Goal: Find specific page/section: Find specific page/section

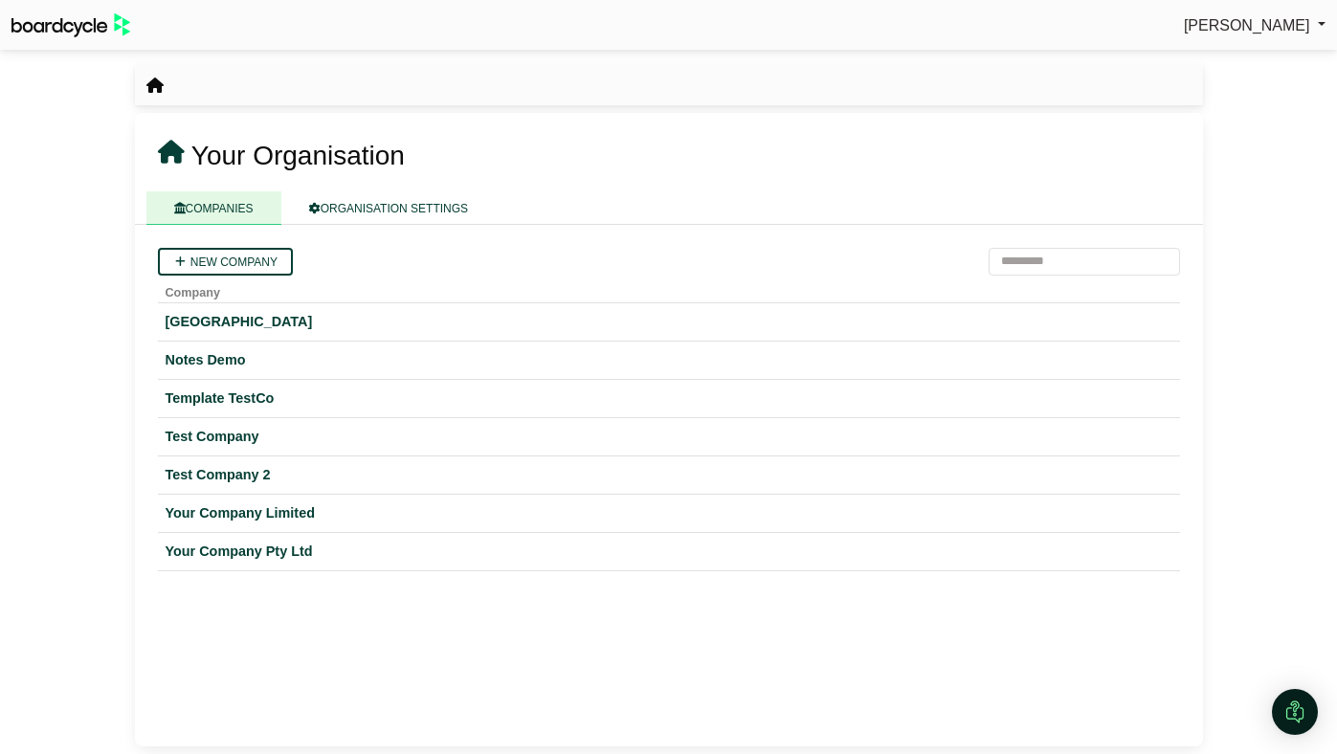
click at [1297, 34] on link "[PERSON_NAME]" at bounding box center [1255, 25] width 142 height 25
click at [1246, 54] on link "Sign Out" at bounding box center [1248, 57] width 153 height 36
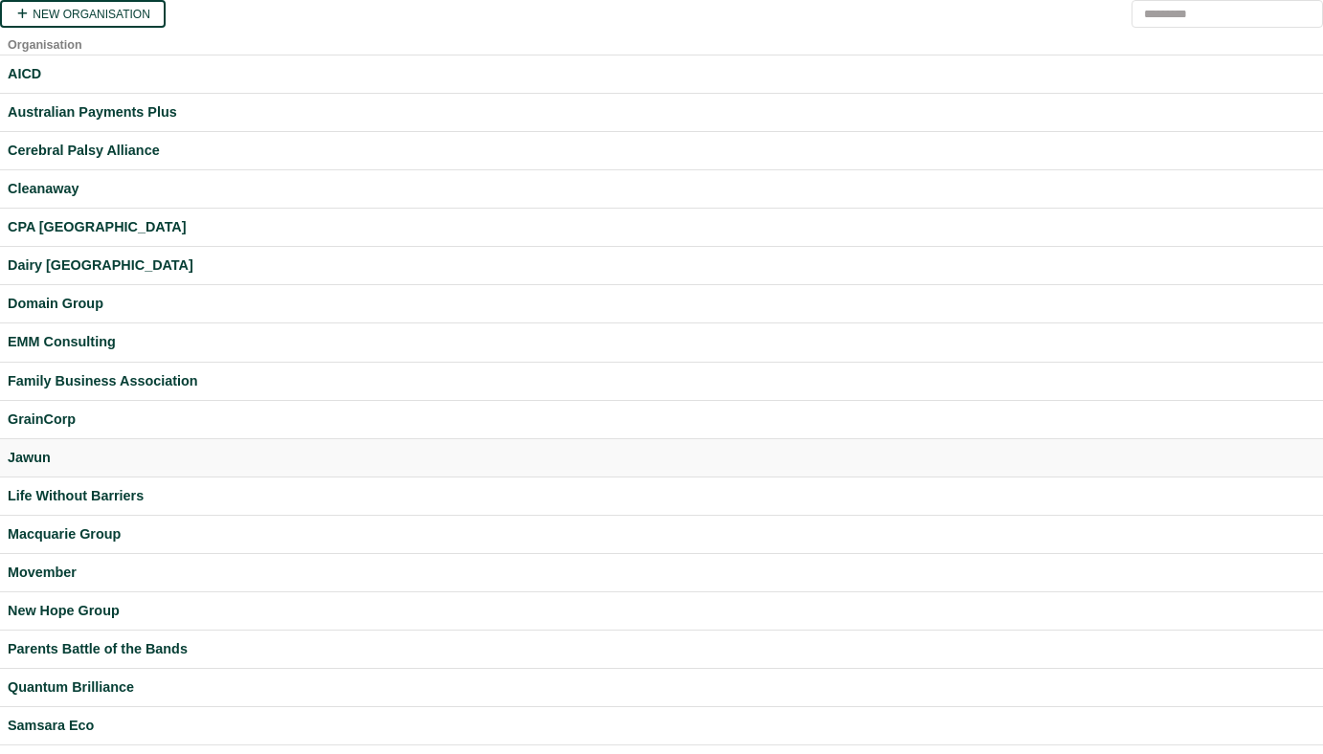
scroll to position [356, 0]
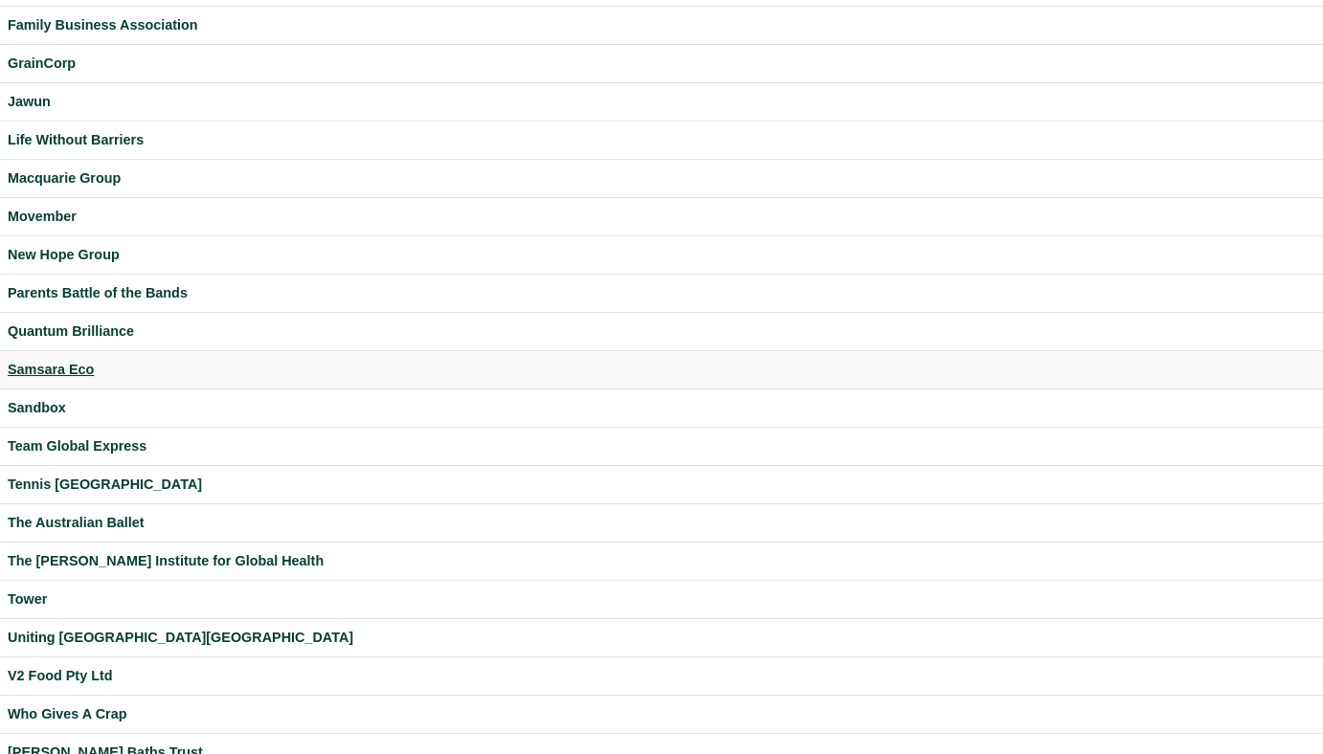
click at [36, 364] on div "Samsara Eco" at bounding box center [661, 370] width 1307 height 22
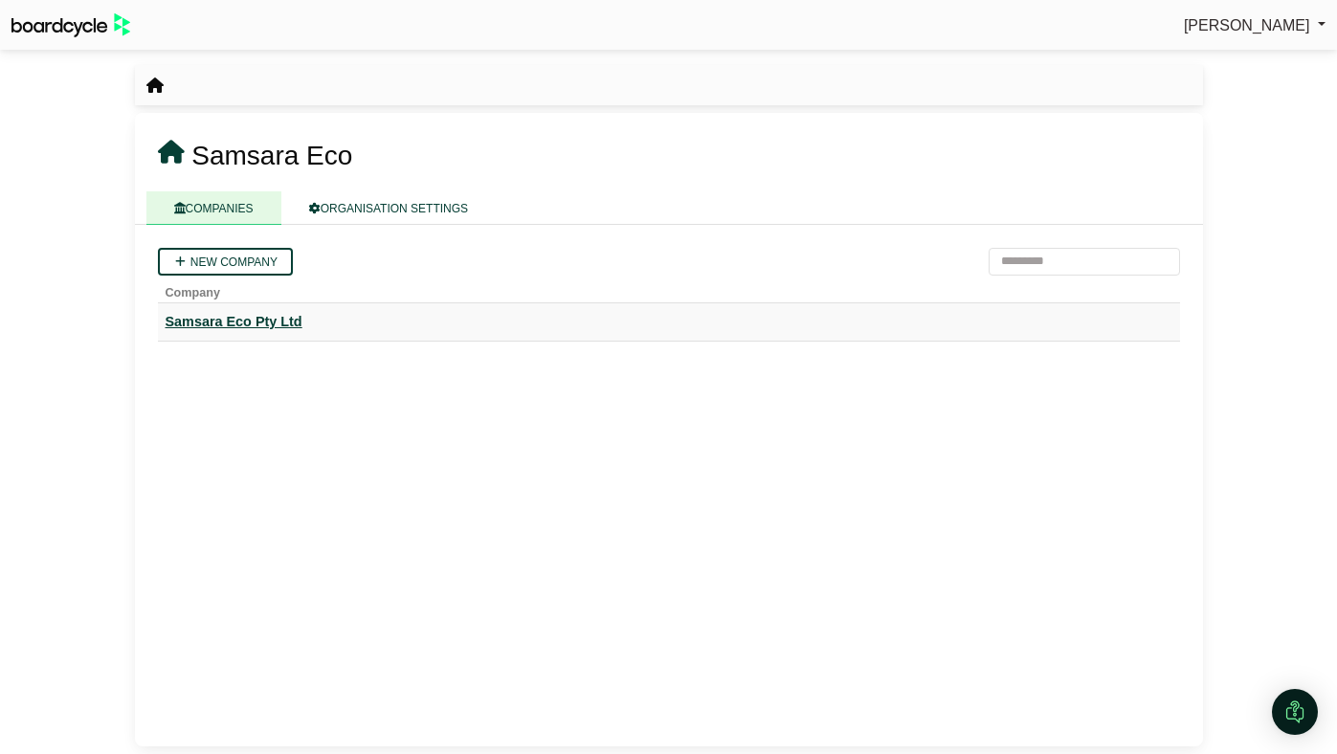
click at [235, 317] on div "Samsara Eco Pty Ltd" at bounding box center [669, 322] width 1007 height 22
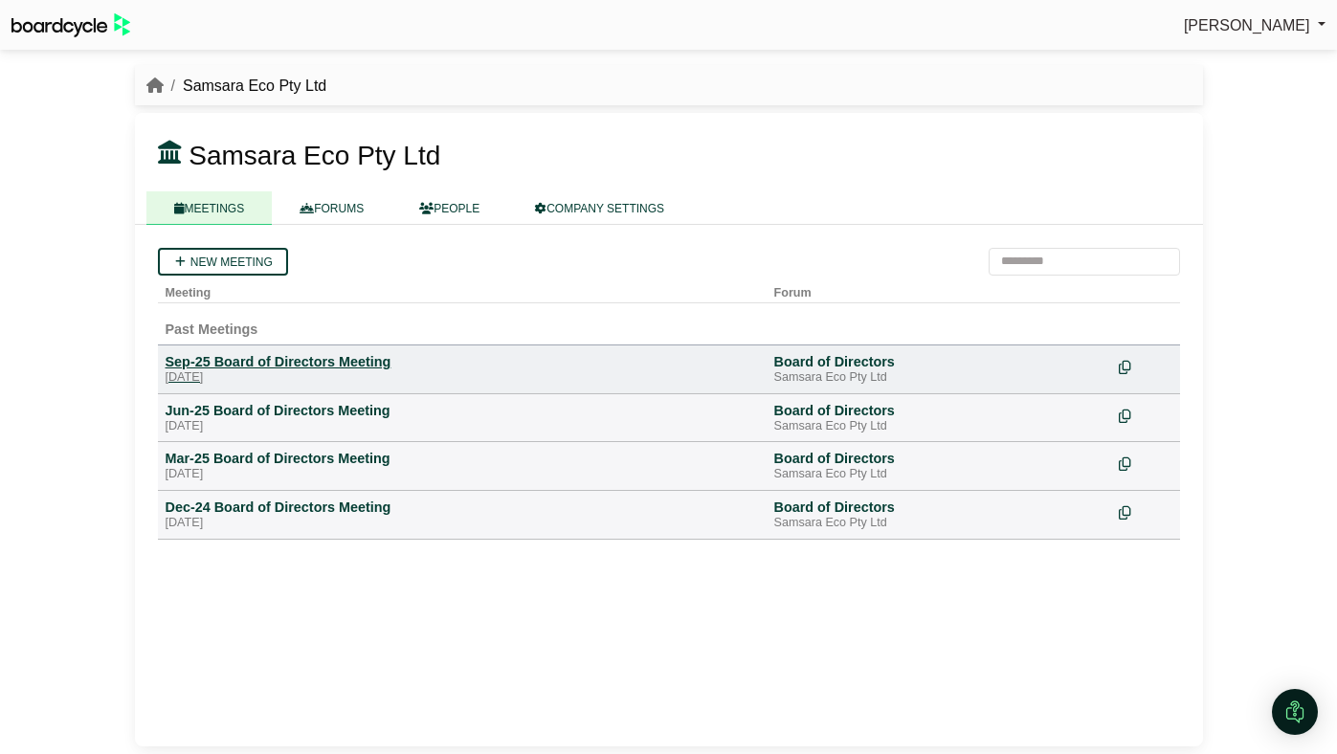
click at [247, 368] on div "Sep-25 Board of Directors Meeting" at bounding box center [462, 361] width 593 height 17
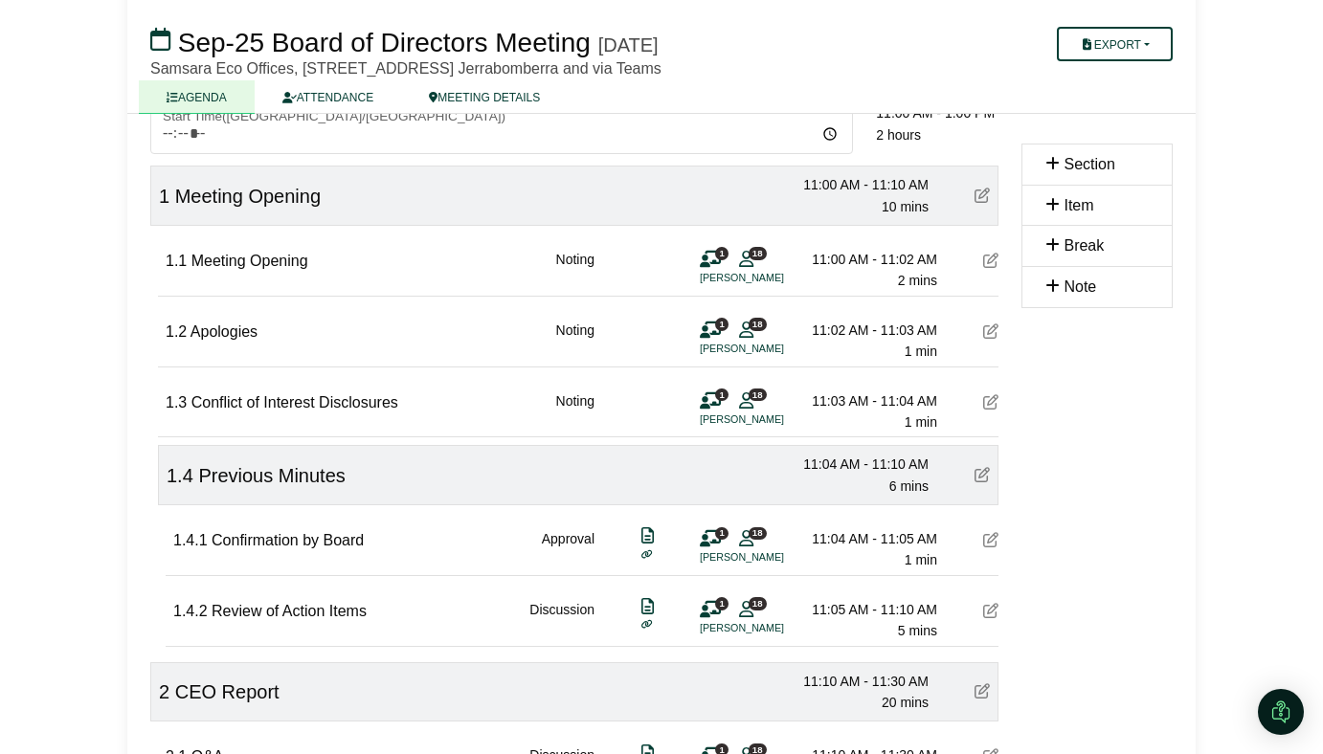
scroll to position [161, 0]
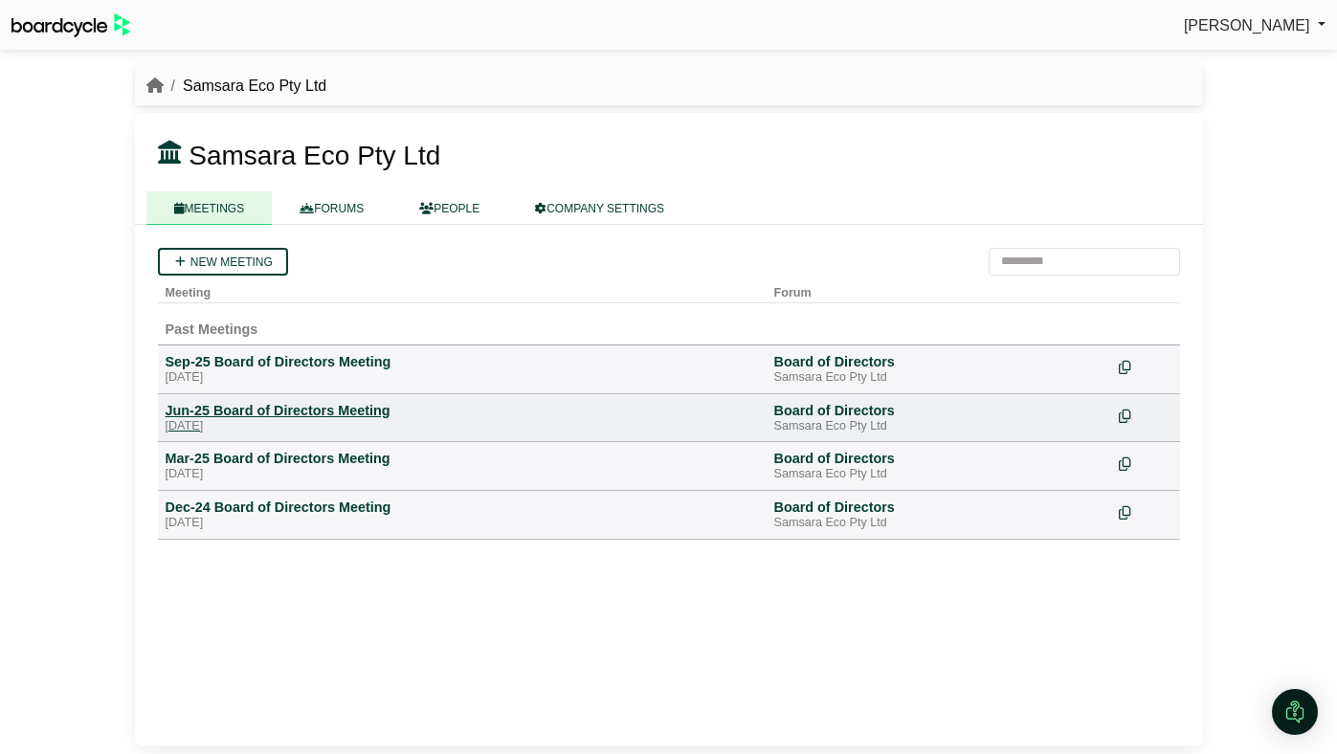
click at [218, 416] on div "Jun-25 Board of Directors Meeting" at bounding box center [462, 410] width 593 height 17
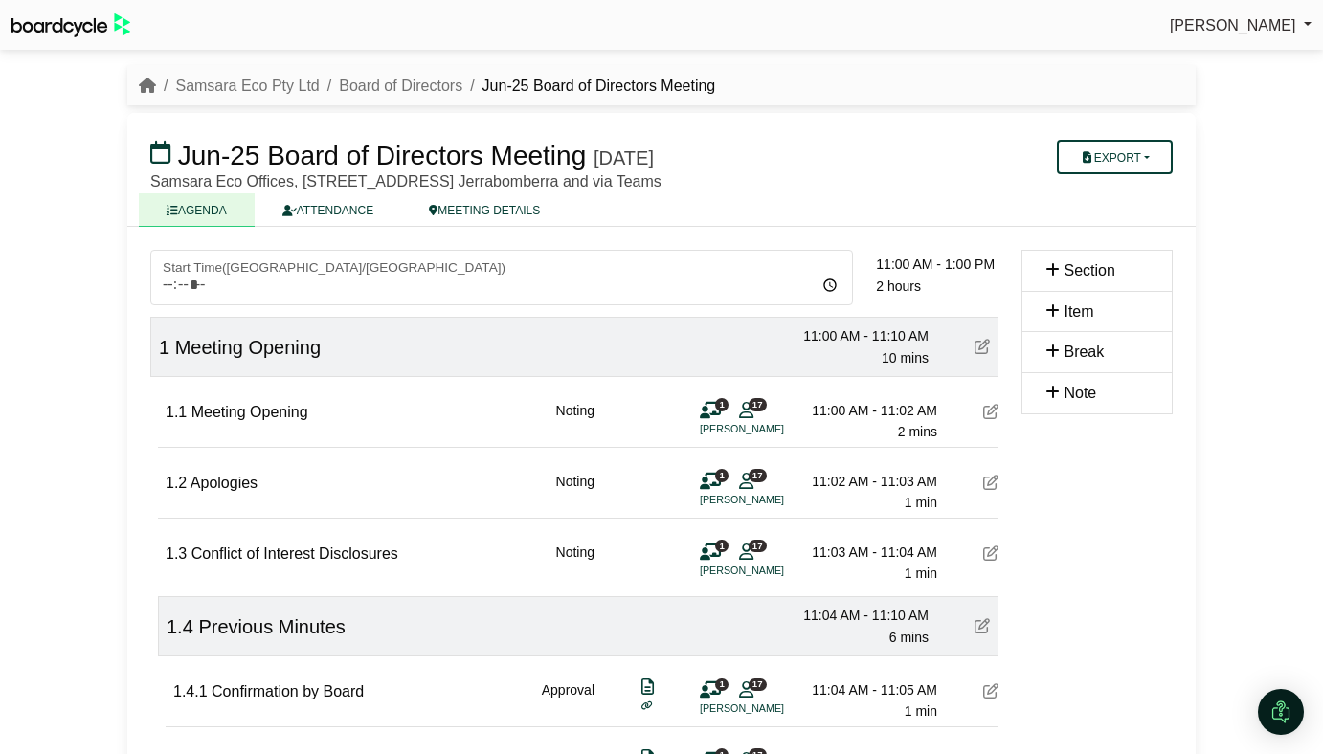
scroll to position [353, 0]
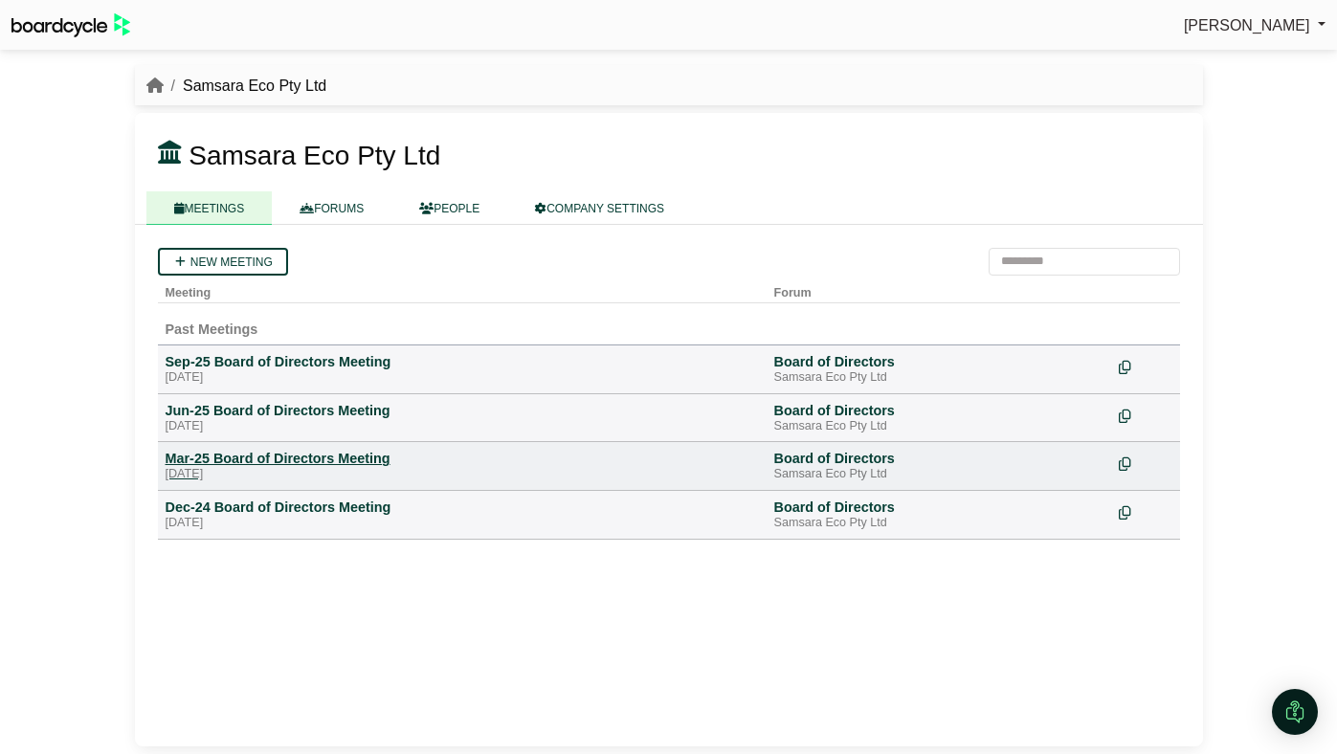
click at [244, 462] on div "Mar-25 Board of Directors Meeting" at bounding box center [462, 458] width 593 height 17
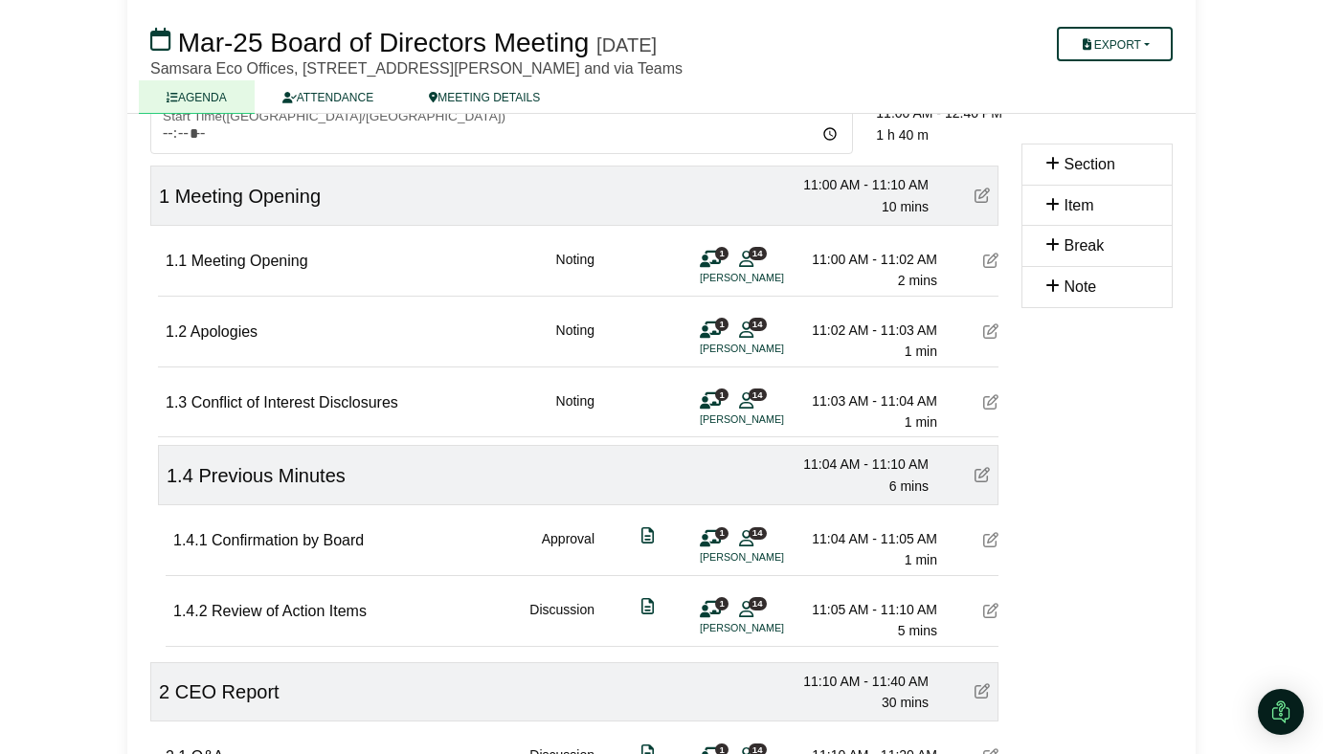
scroll to position [153, 0]
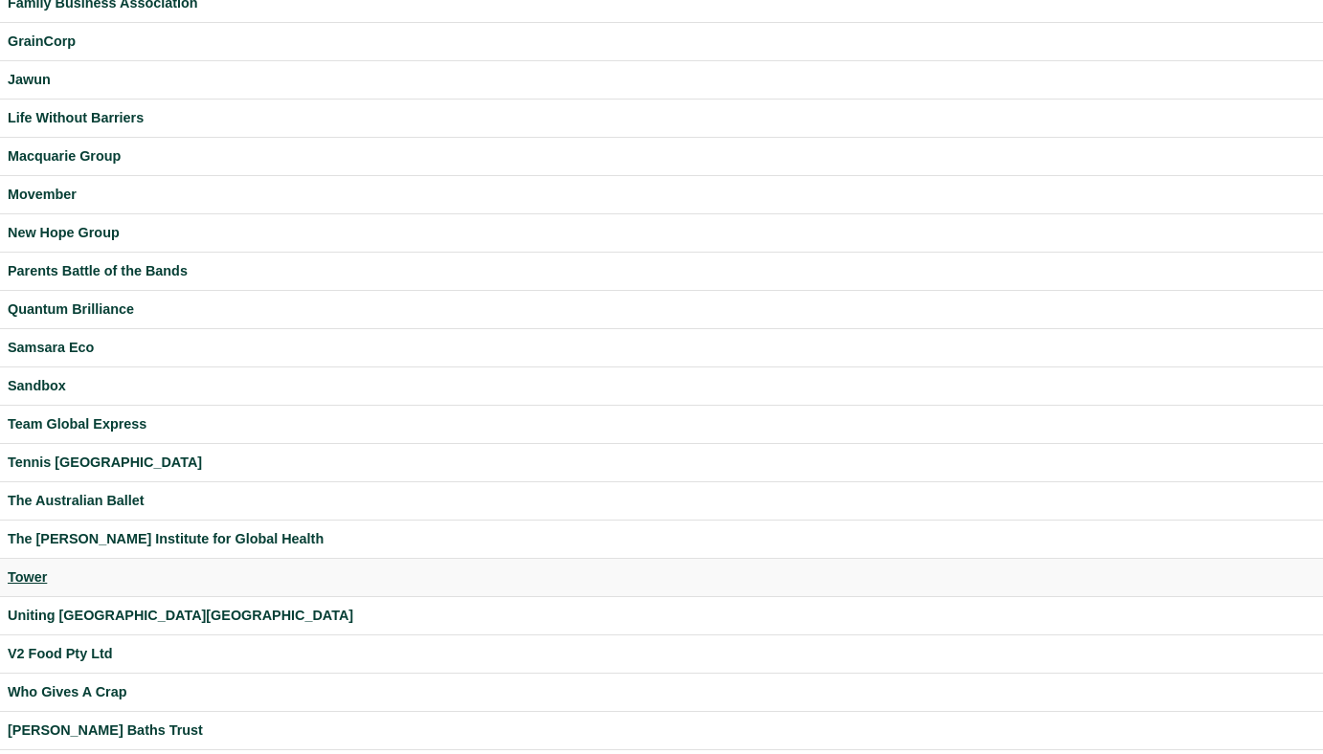
scroll to position [400, 0]
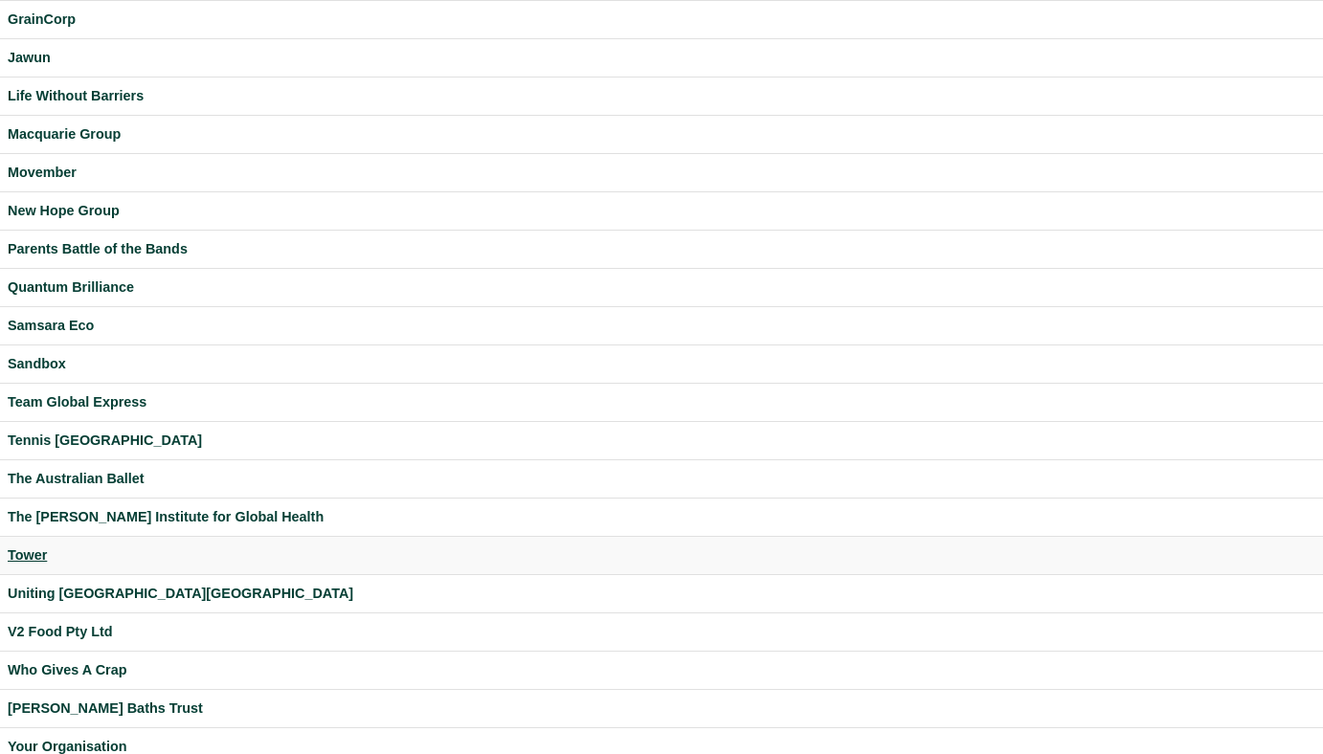
click at [40, 556] on div "Tower" at bounding box center [661, 556] width 1307 height 22
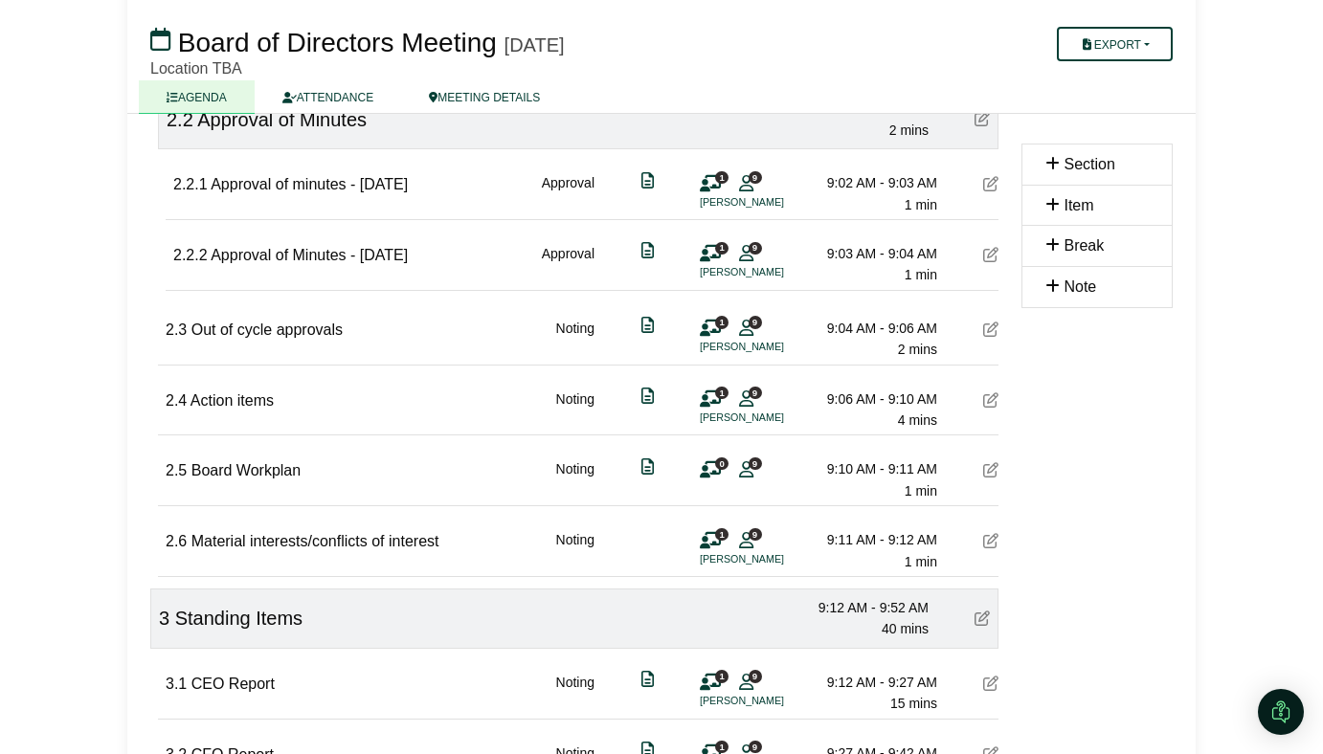
scroll to position [74, 0]
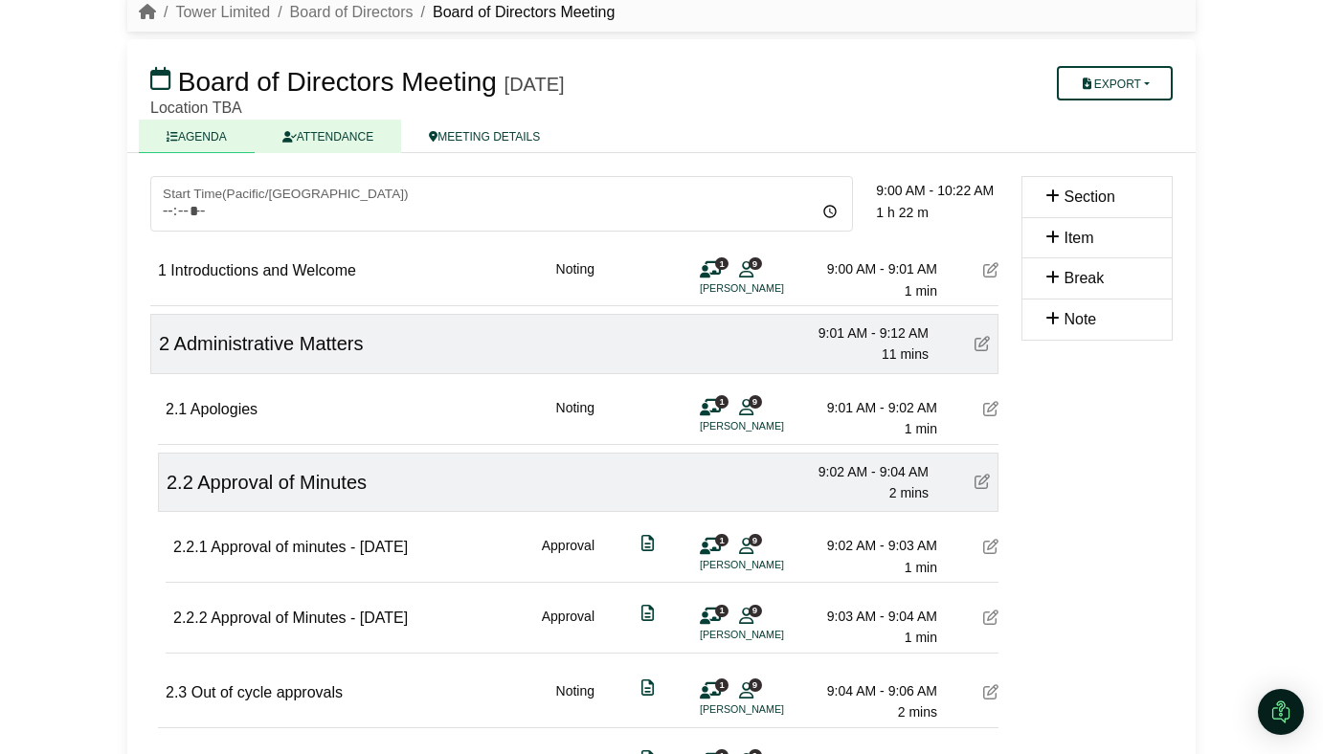
click at [364, 141] on link "ATTENDANCE" at bounding box center [328, 136] width 146 height 33
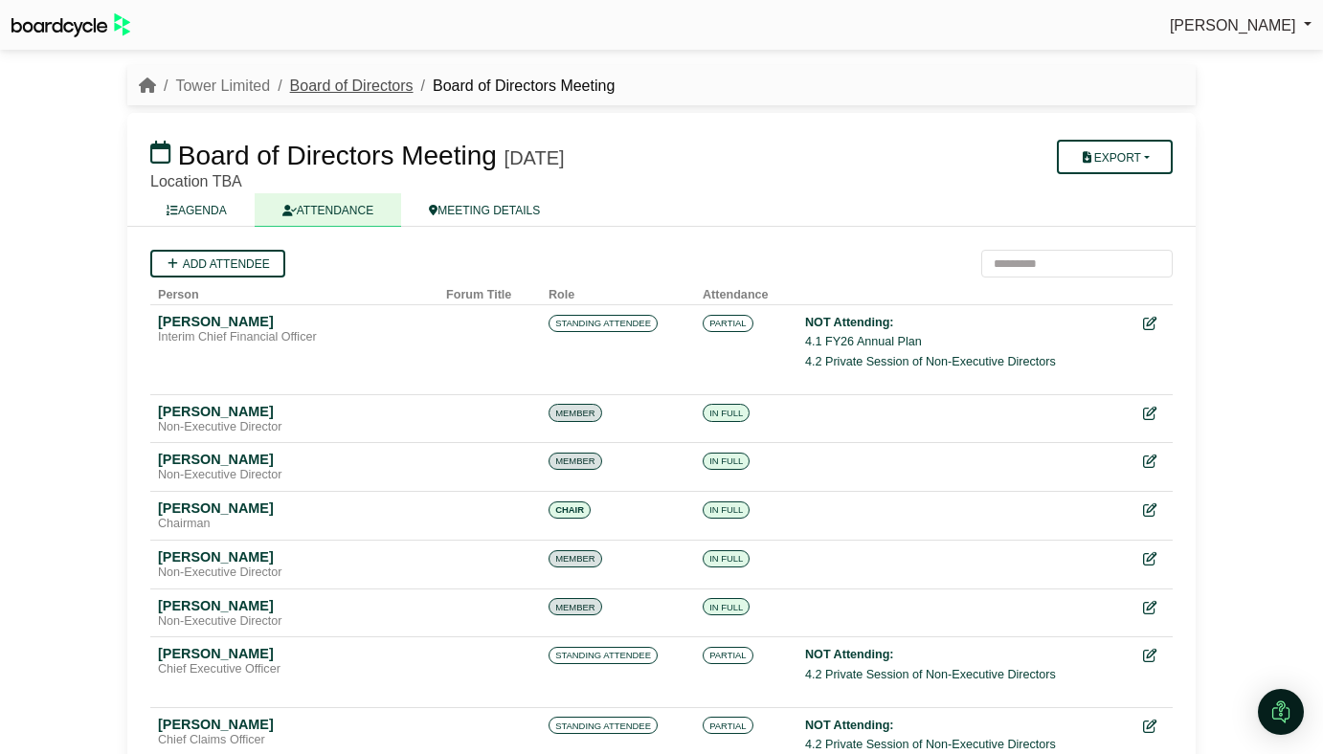
click at [385, 87] on link "Board of Directors" at bounding box center [351, 86] width 123 height 16
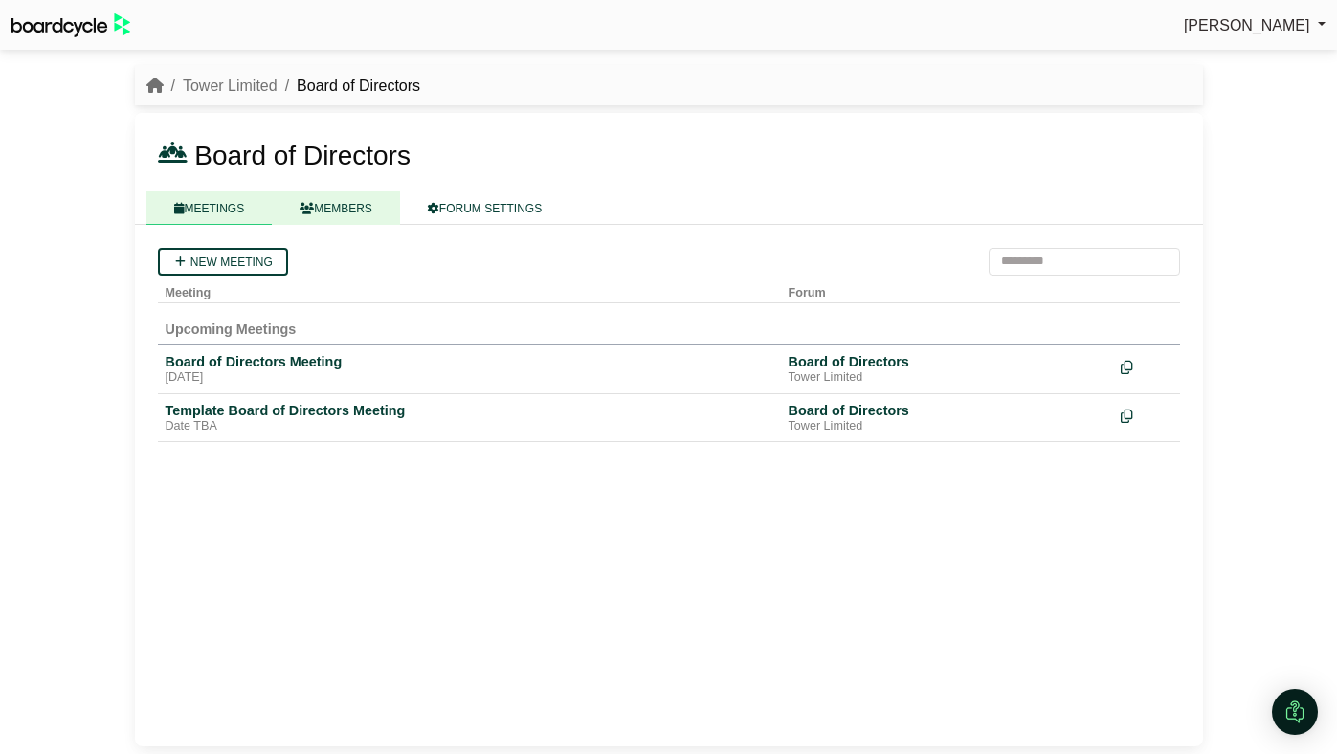
click at [367, 222] on link "MEMBERS" at bounding box center [336, 207] width 128 height 33
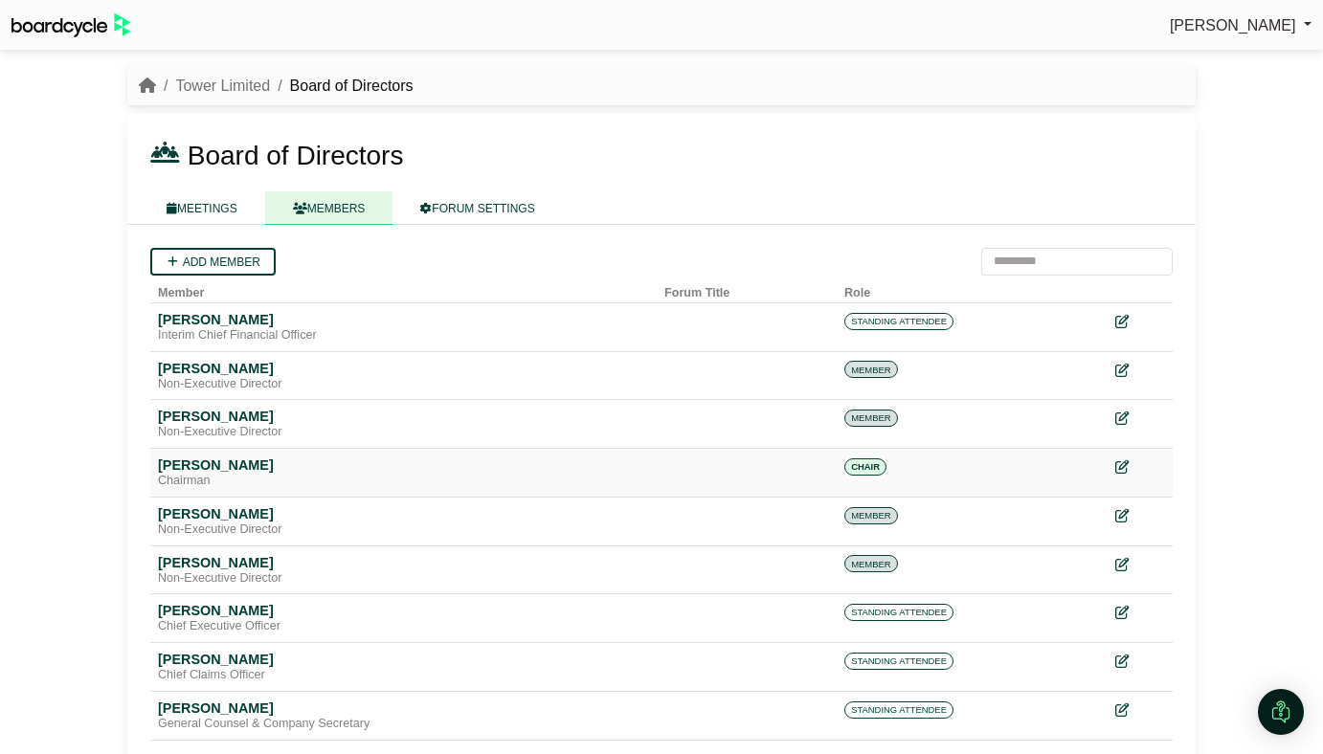
scroll to position [33, 0]
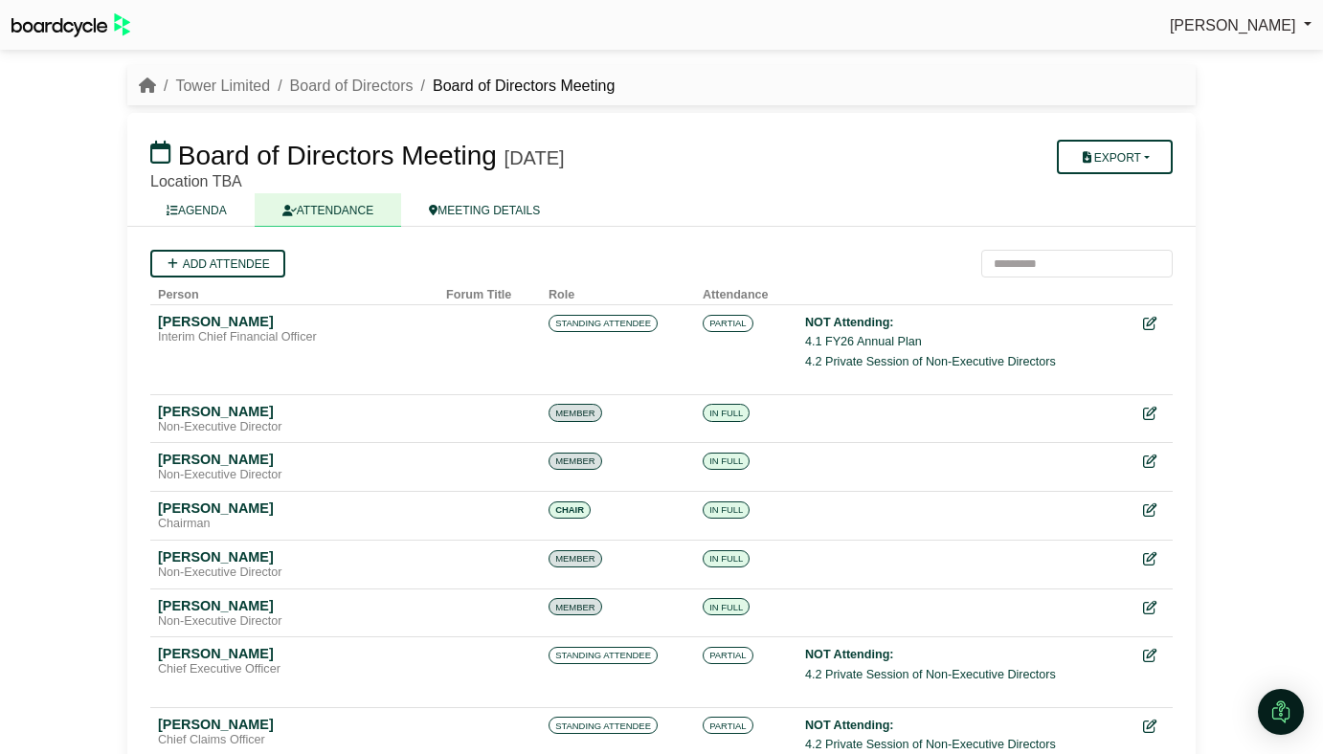
click at [364, 216] on link "ATTENDANCE" at bounding box center [328, 209] width 146 height 33
drag, startPoint x: 218, startPoint y: 218, endPoint x: 217, endPoint y: 228, distance: 9.6
click at [217, 218] on link "AGENDA" at bounding box center [197, 209] width 116 height 33
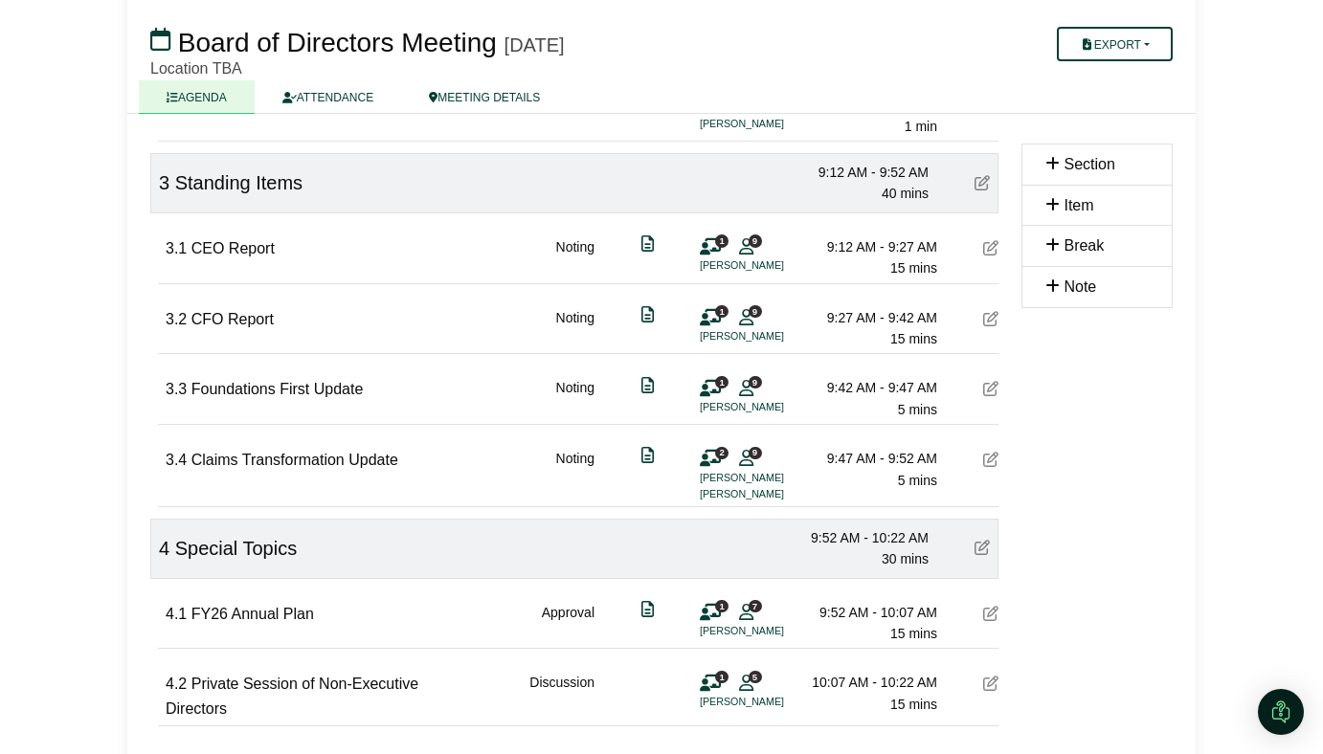
scroll to position [777, 0]
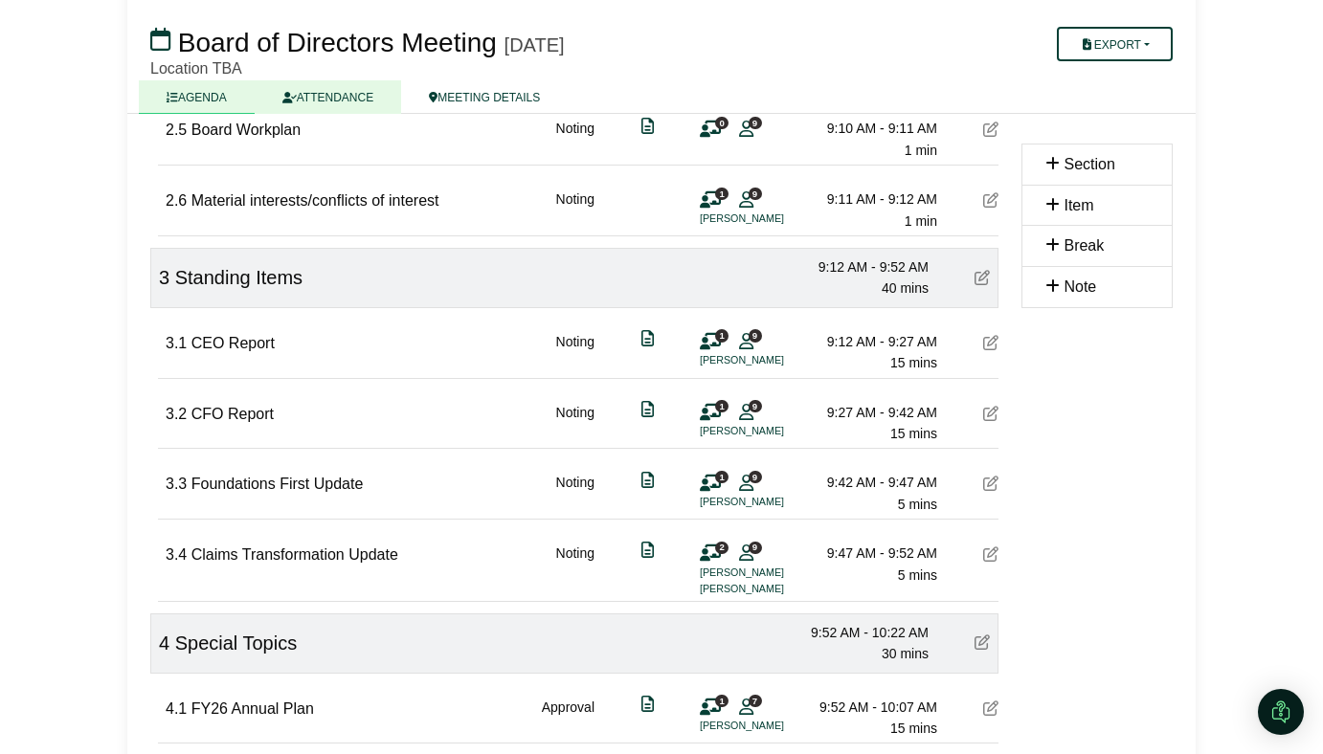
click at [332, 106] on link "ATTENDANCE" at bounding box center [328, 96] width 146 height 33
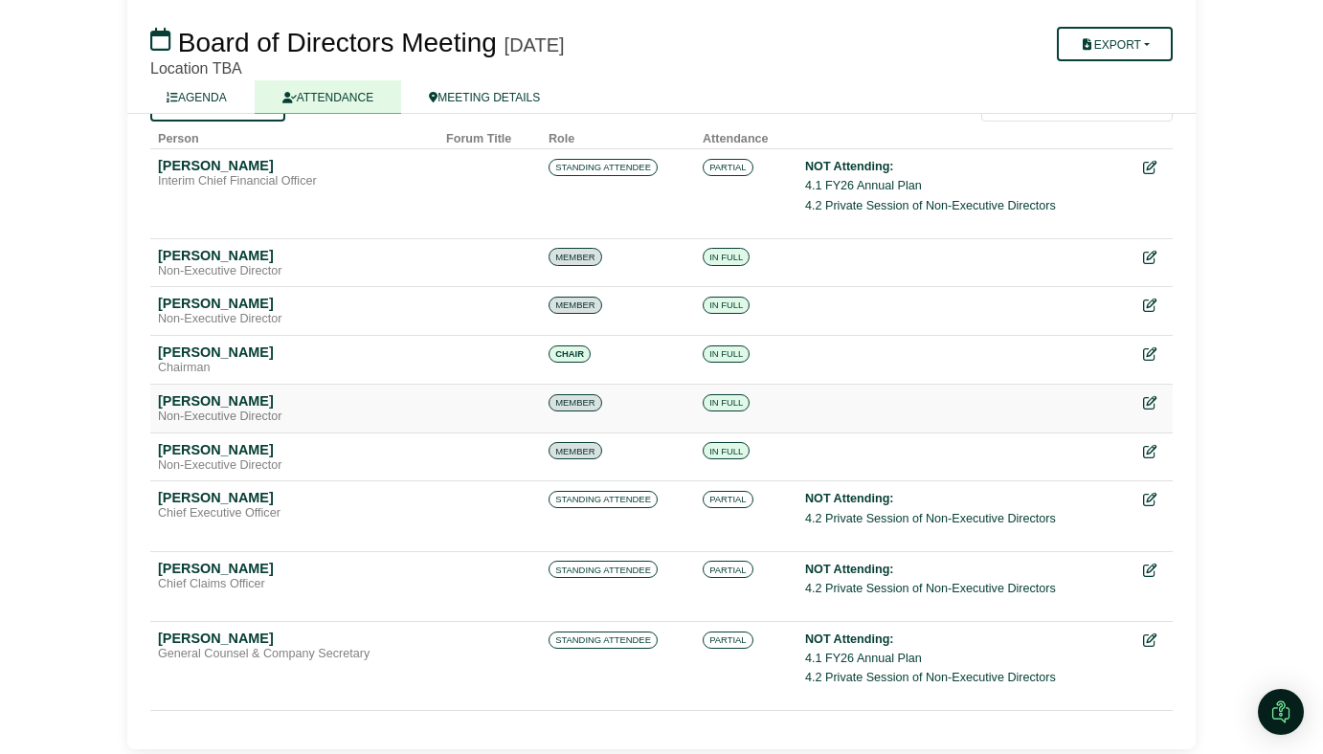
scroll to position [156, 0]
click at [220, 100] on link "AGENDA" at bounding box center [197, 96] width 116 height 33
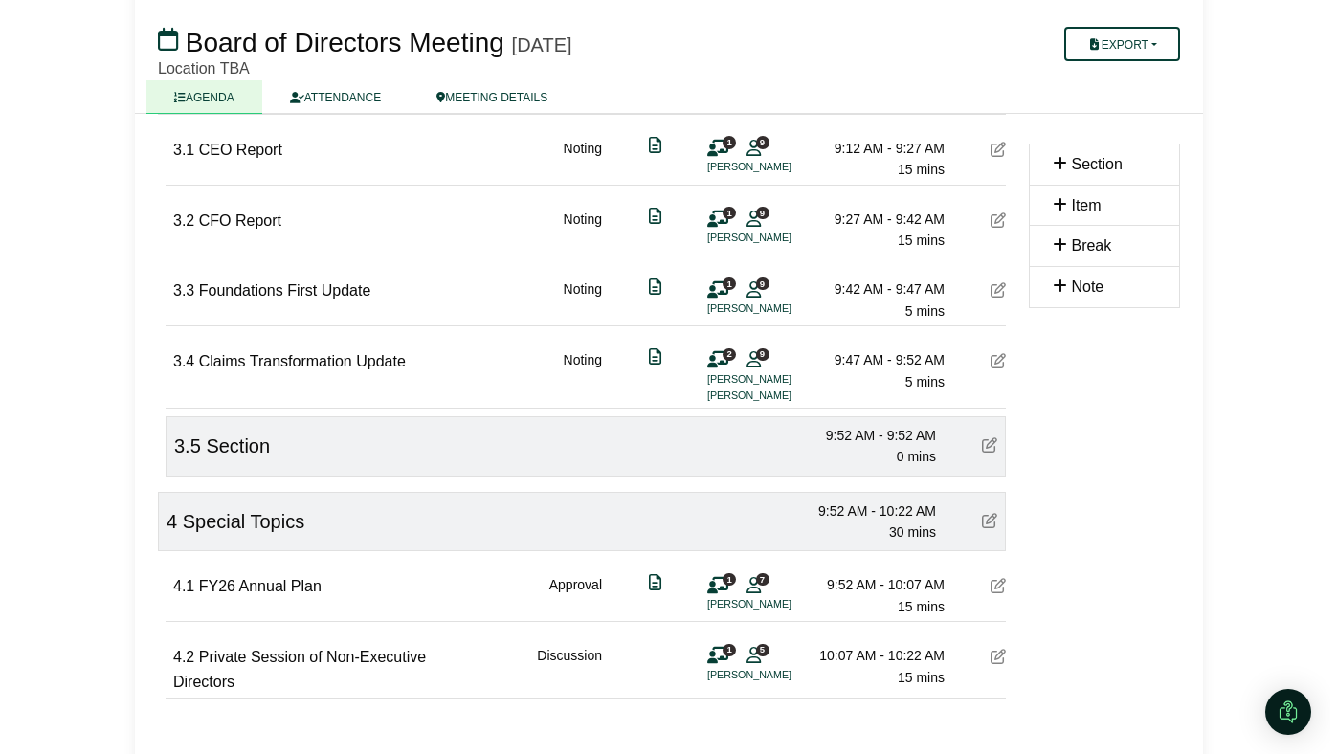
scroll to position [1024, 0]
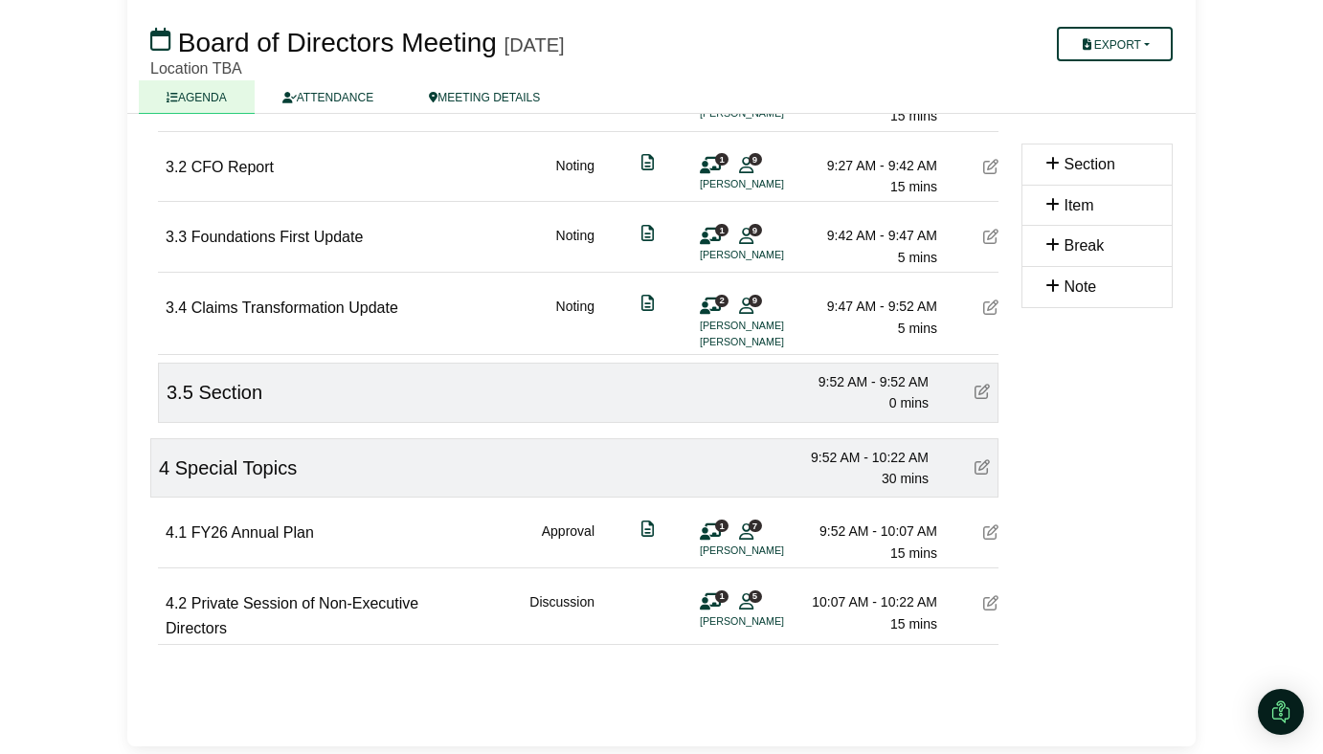
click at [754, 596] on span "5" at bounding box center [754, 596] width 13 height 12
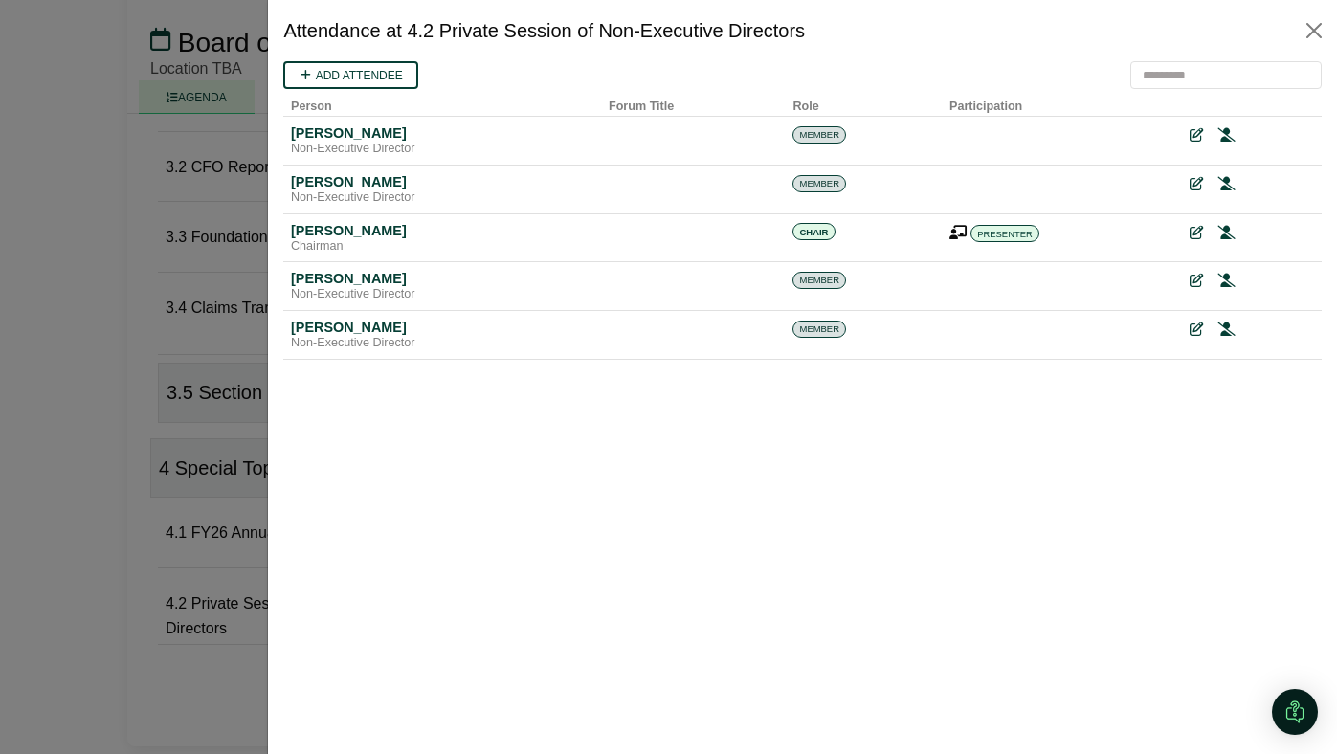
scroll to position [0, 0]
click at [1318, 32] on button "Close" at bounding box center [1314, 30] width 31 height 31
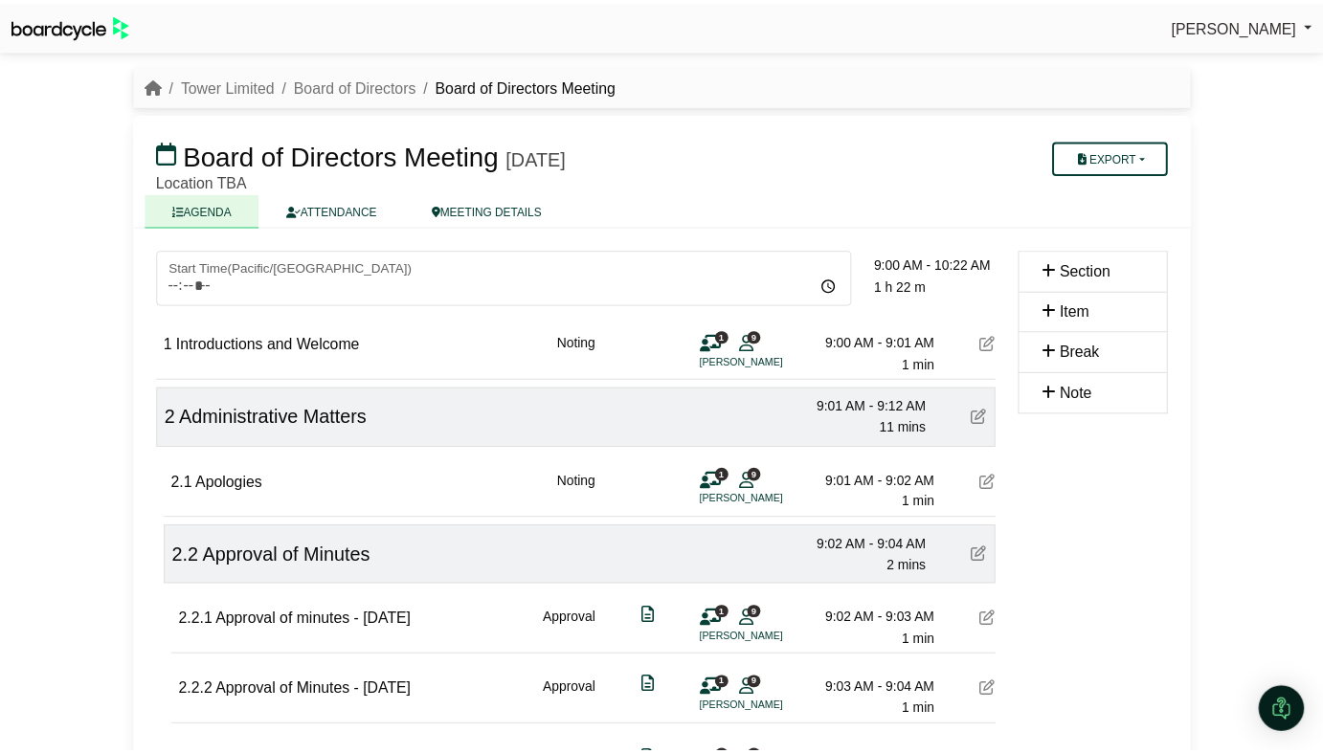
scroll to position [1024, 0]
